Goal: Find contact information: Find contact information

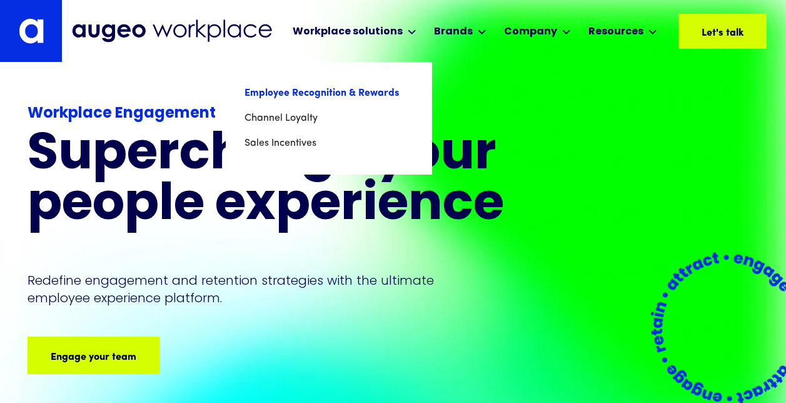
click at [373, 91] on link "Employee Recognition & Rewards" at bounding box center [329, 93] width 169 height 25
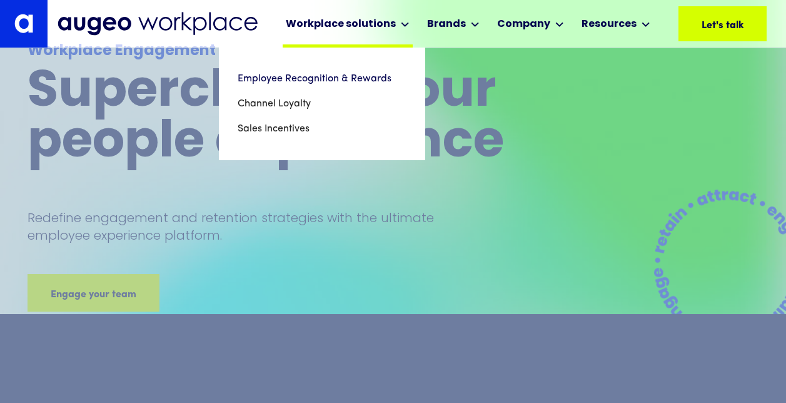
scroll to position [126, 0]
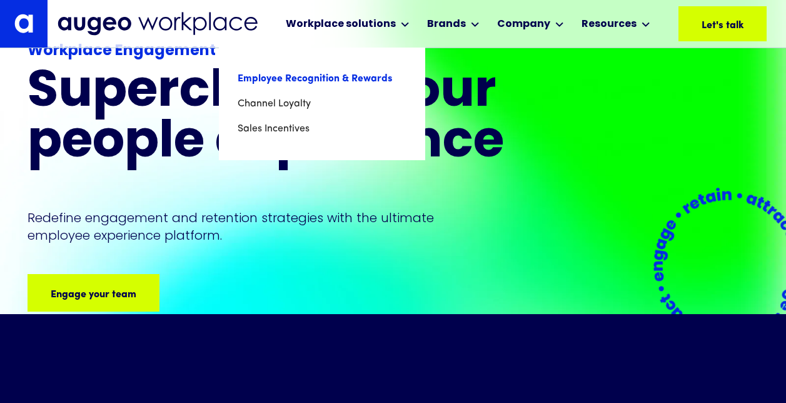
click at [360, 83] on link "Employee Recognition & Rewards" at bounding box center [322, 78] width 169 height 25
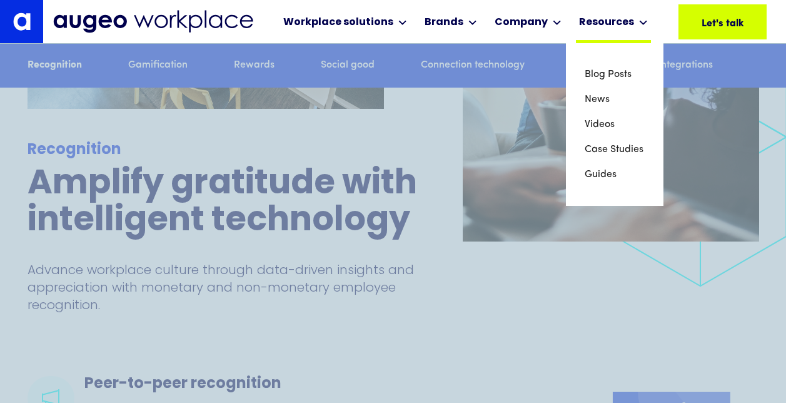
scroll to position [1513, 0]
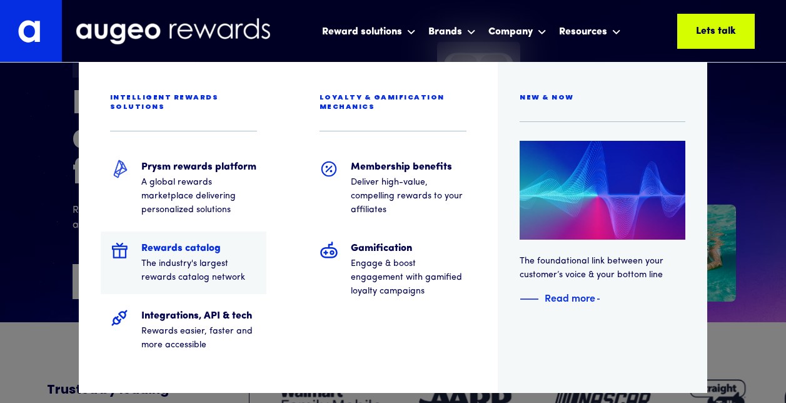
click at [205, 242] on h5 "Rewards catalog" at bounding box center [199, 248] width 116 height 15
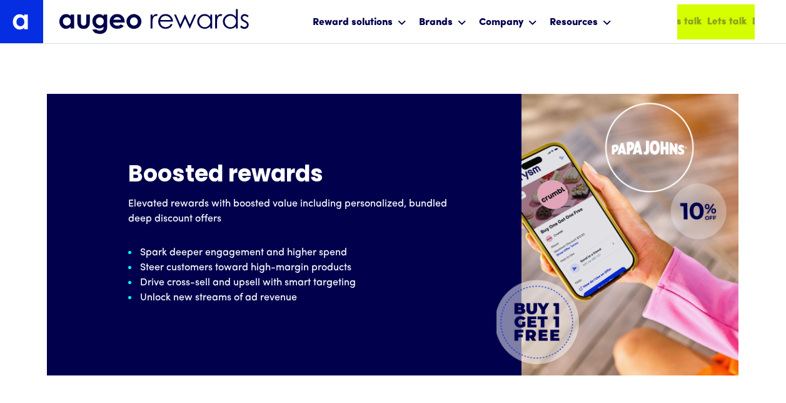
click at [722, 17] on div "Lets talk" at bounding box center [728, 21] width 40 height 15
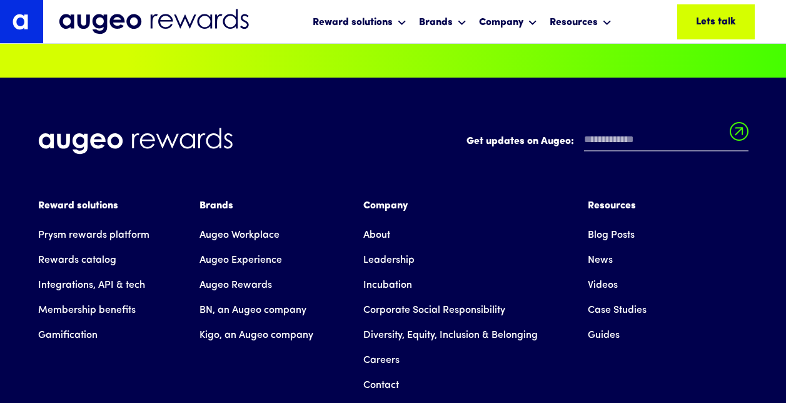
scroll to position [4930, 0]
